Goal: Information Seeking & Learning: Learn about a topic

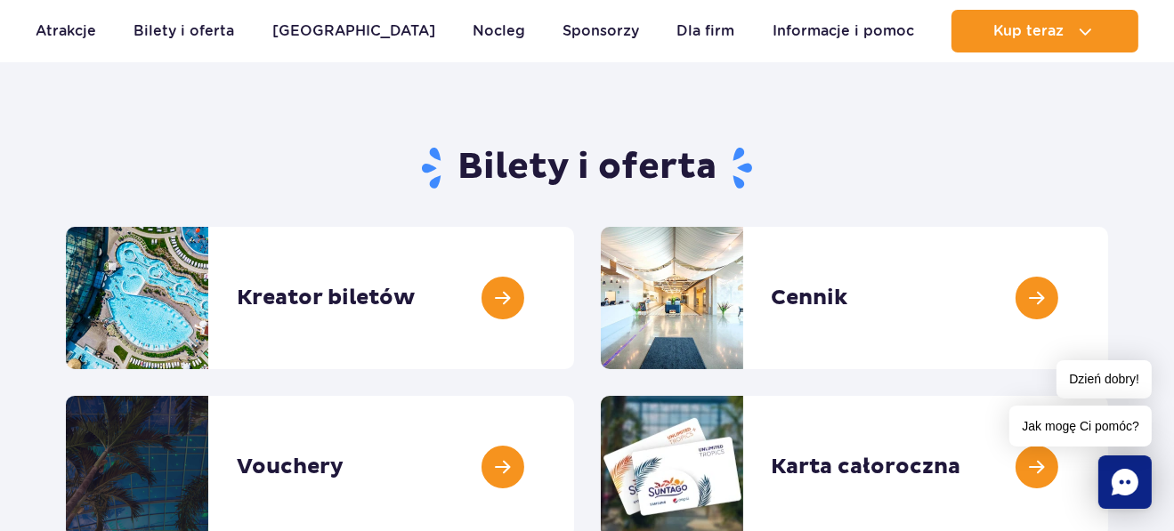
scroll to position [177, 0]
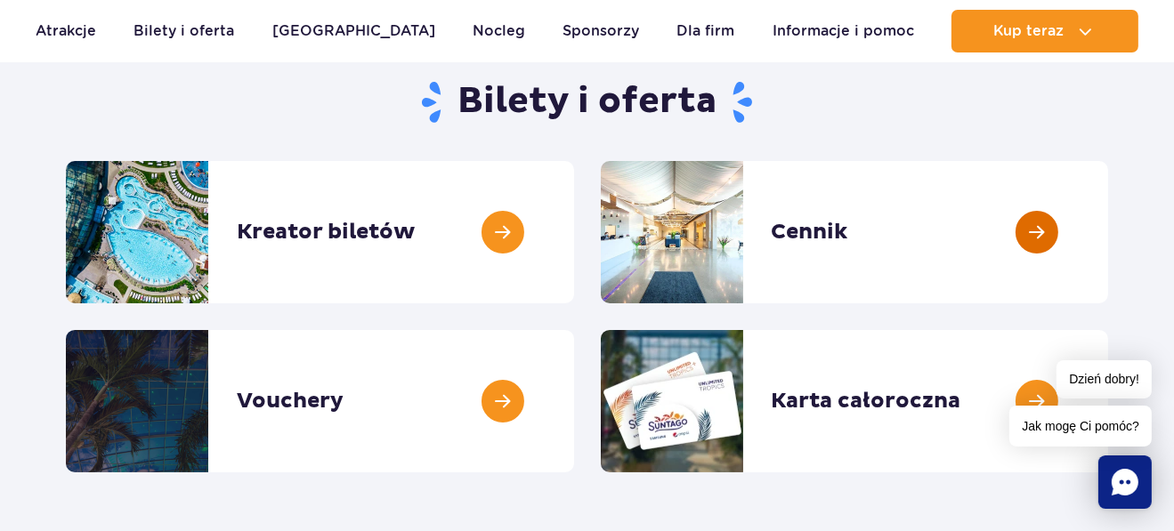
click at [1108, 230] on link at bounding box center [1108, 232] width 0 height 142
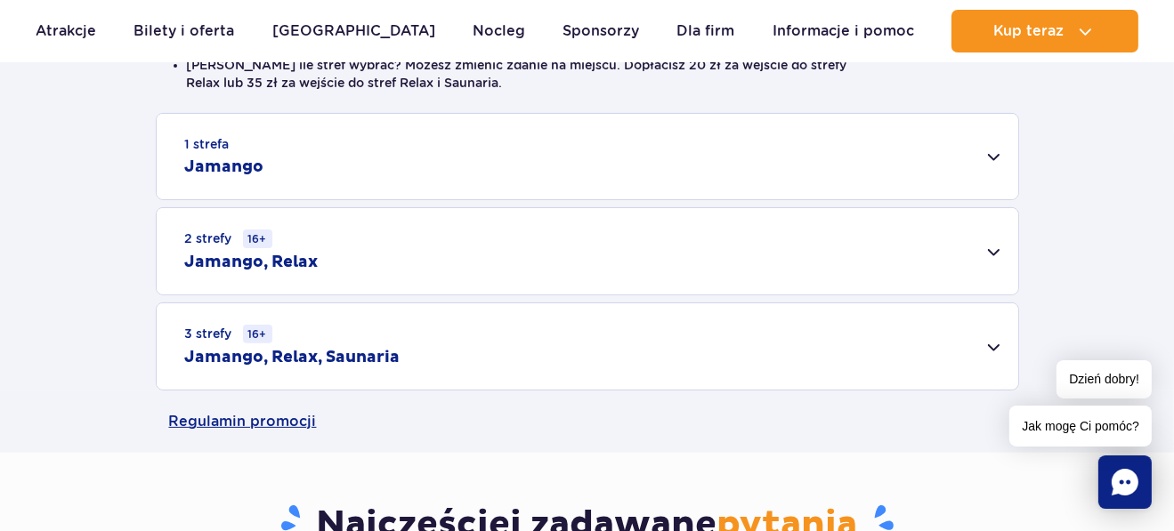
scroll to position [534, 0]
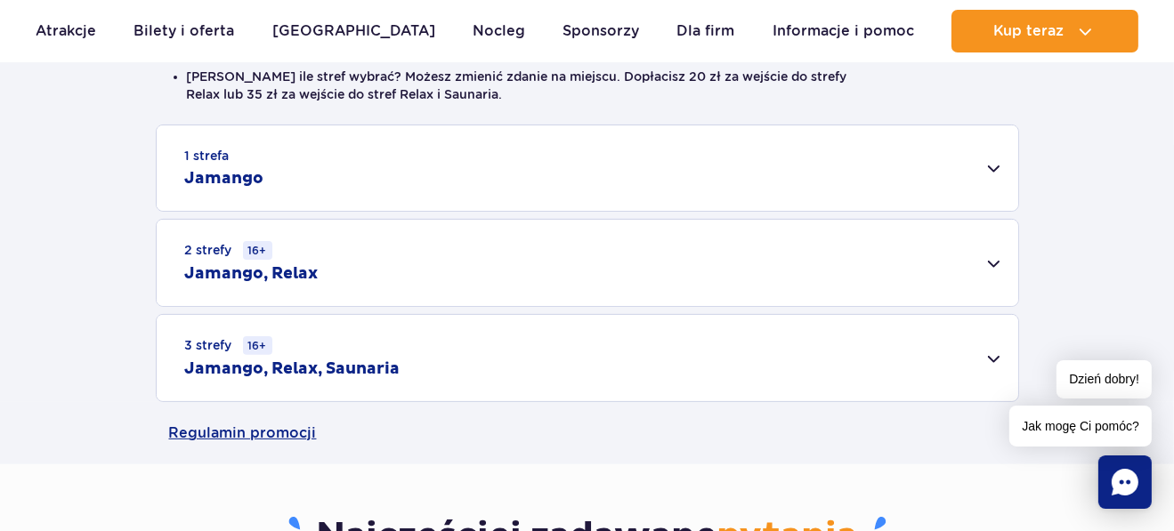
click at [985, 164] on div "1 strefa Jamango" at bounding box center [587, 167] width 861 height 85
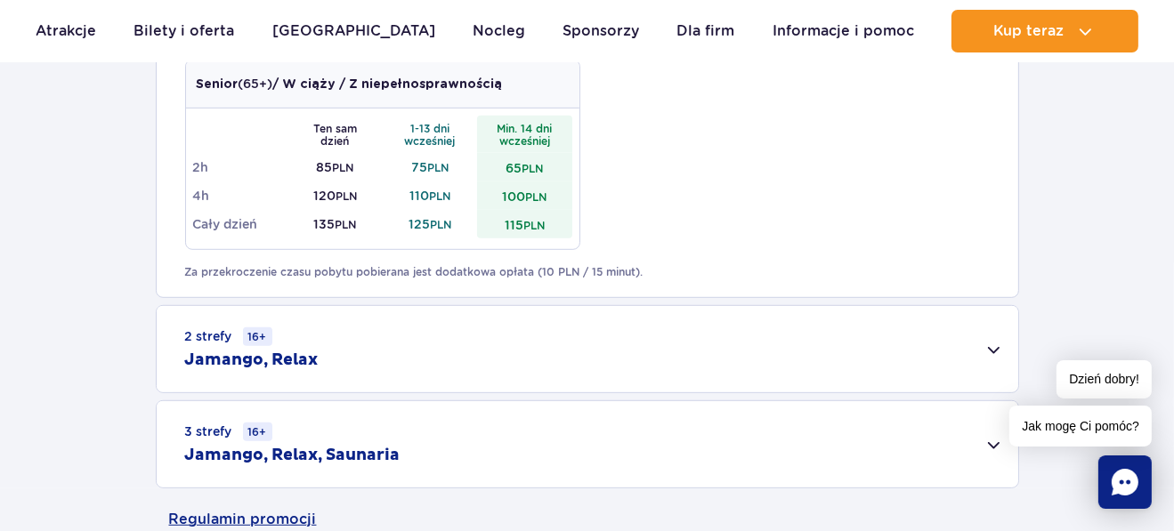
scroll to position [1246, 0]
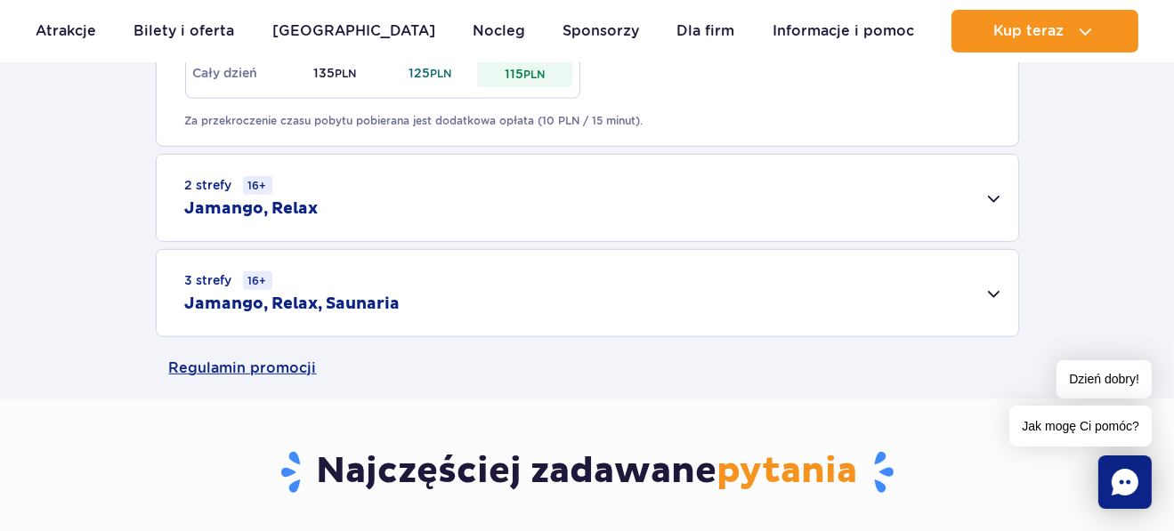
click at [991, 192] on div "2 strefy 16+ Jamango, Relax" at bounding box center [587, 198] width 861 height 86
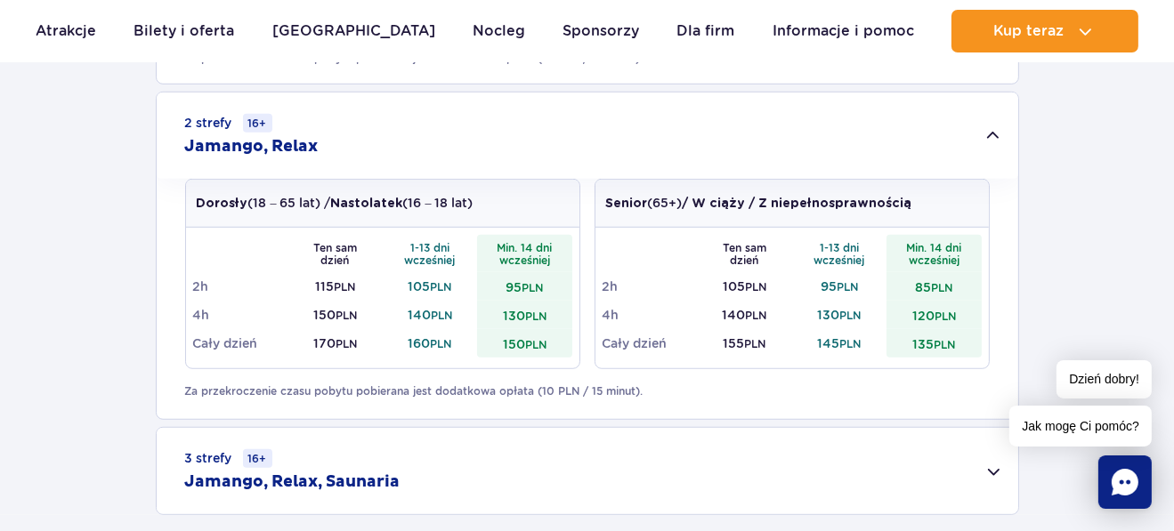
scroll to position [1512, 0]
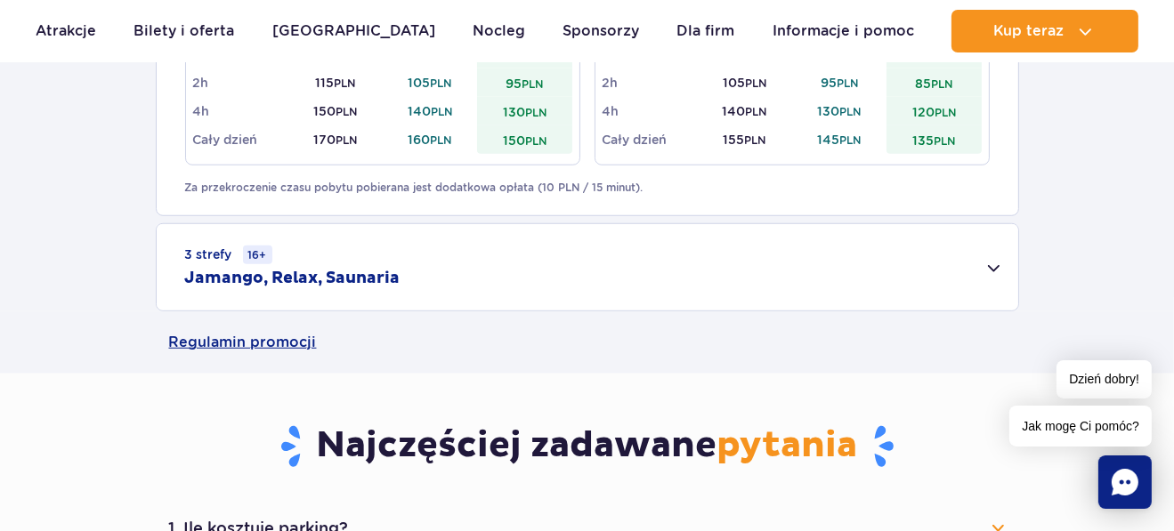
click at [992, 266] on div "3 strefy 16+ Jamango, Relax, Saunaria" at bounding box center [587, 267] width 861 height 86
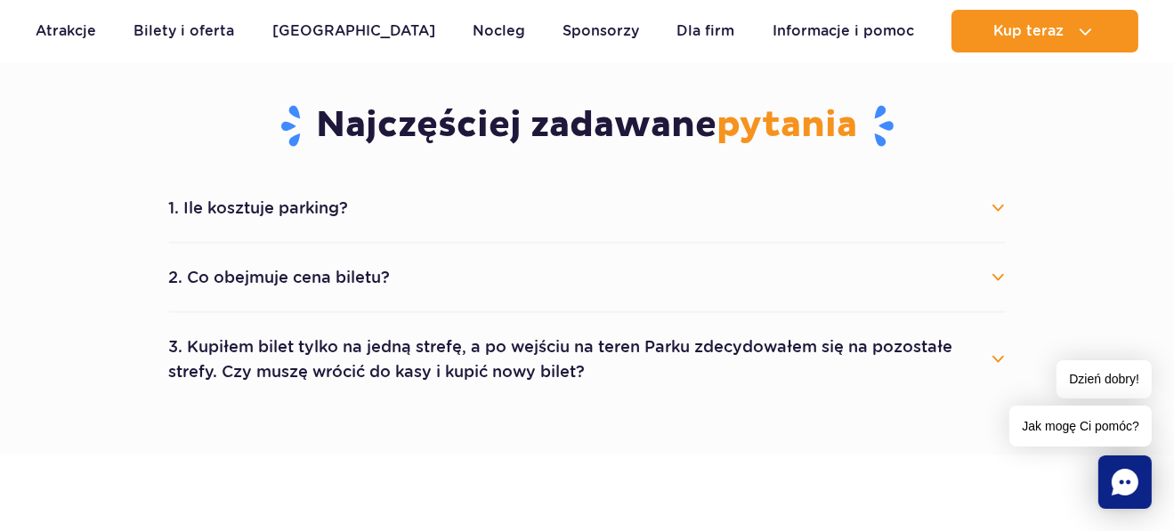
scroll to position [1958, 0]
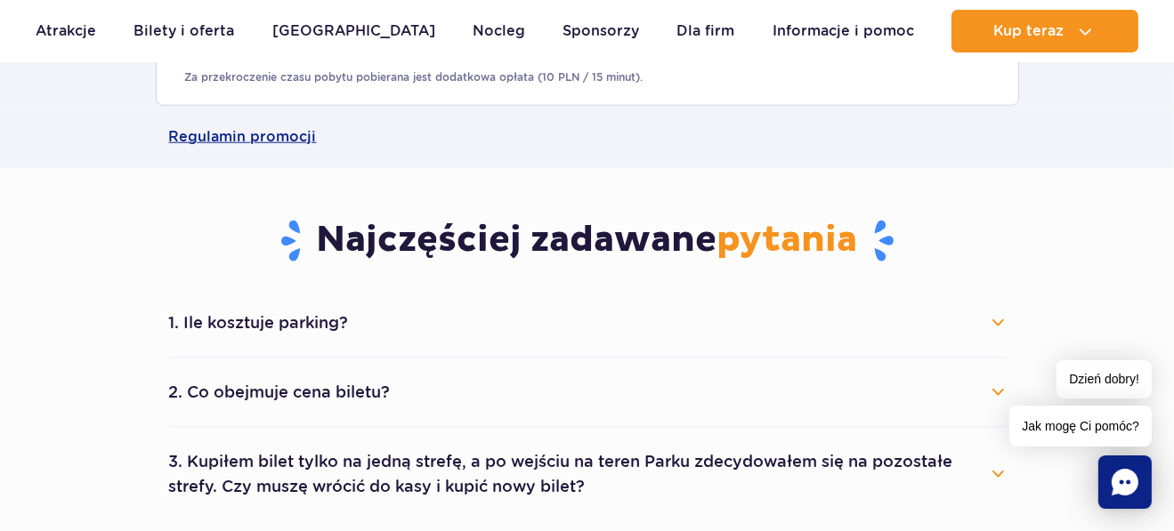
click at [994, 316] on button "1. Ile kosztuje parking?" at bounding box center [587, 322] width 837 height 39
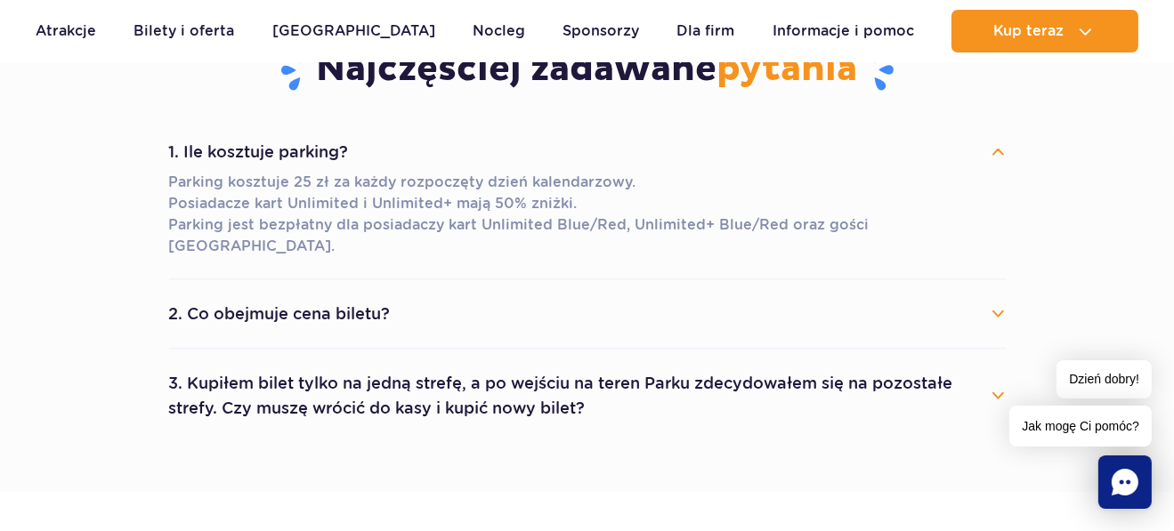
scroll to position [2225, 0]
